Goal: Check status: Check status

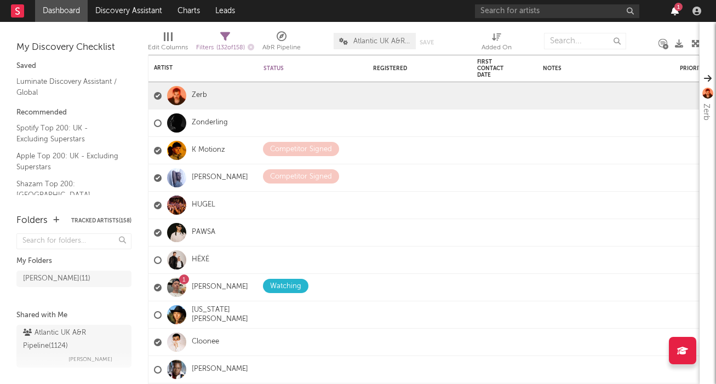
click at [676, 14] on icon "button" at bounding box center [676, 11] width 8 height 9
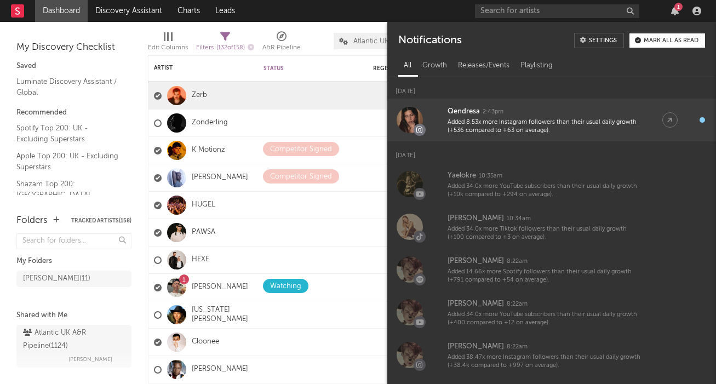
click at [458, 112] on div "Qendresa" at bounding box center [464, 111] width 32 height 13
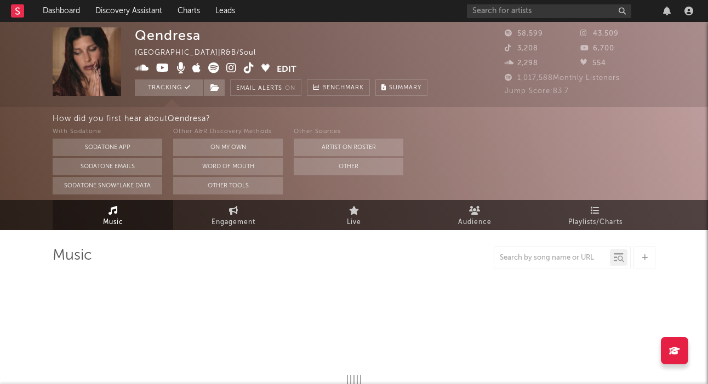
click at [231, 66] on icon at bounding box center [231, 67] width 10 height 11
select select "6m"
